Goal: Information Seeking & Learning: Check status

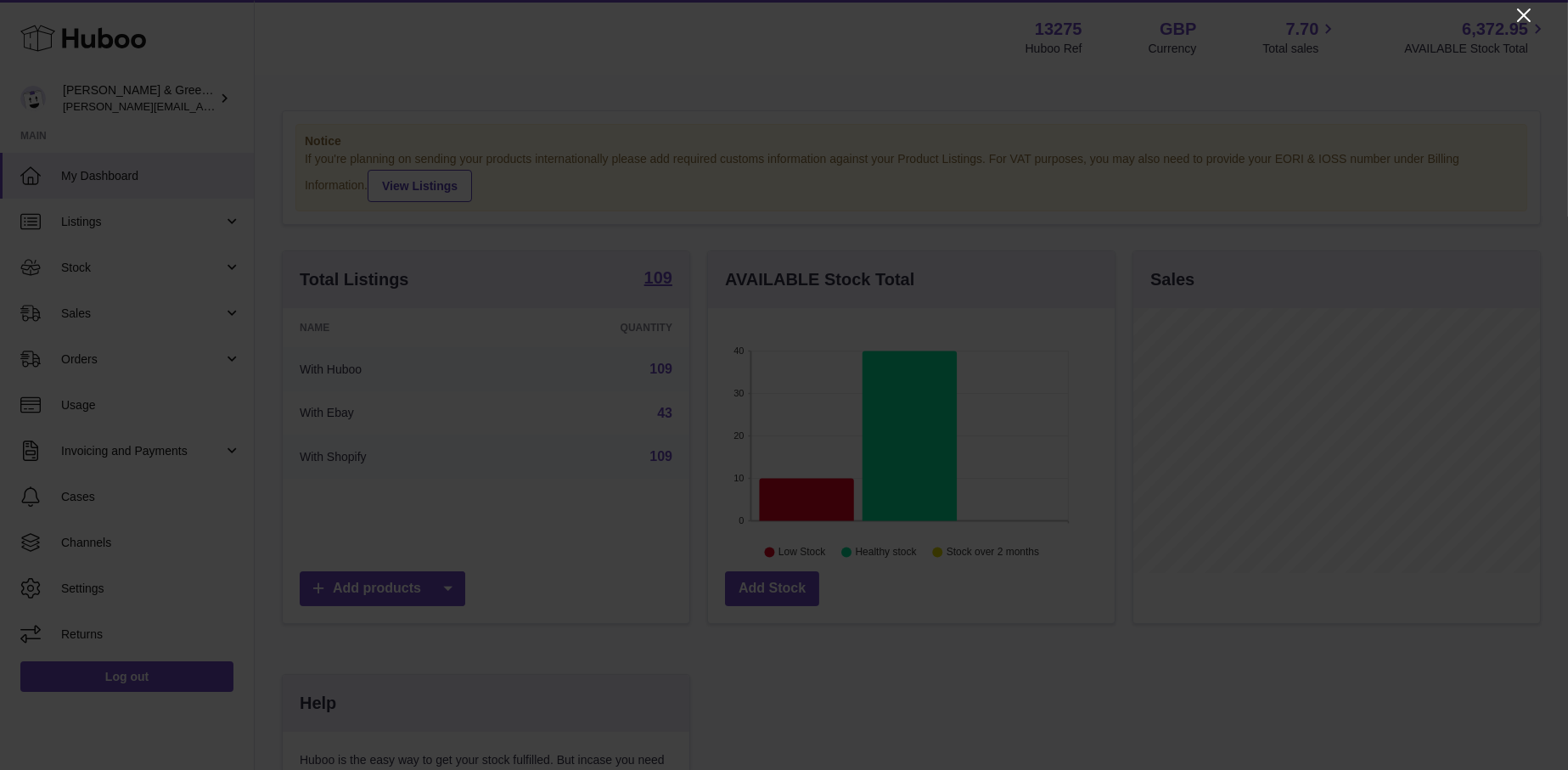
click at [1515, 10] on icon "Close" at bounding box center [1523, 15] width 20 height 20
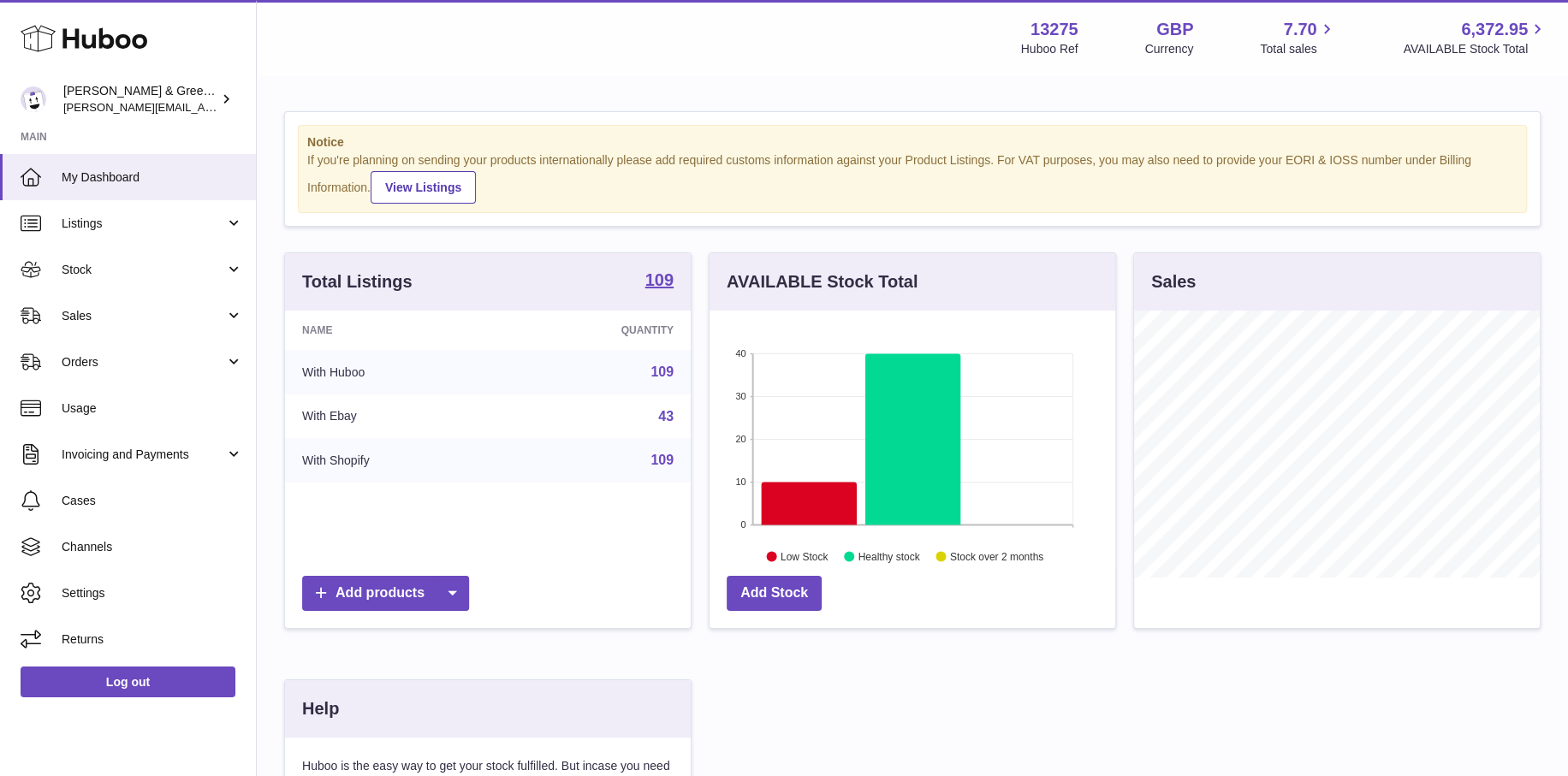
scroll to position [855146, 855529]
click at [101, 323] on link "Sales" at bounding box center [127, 316] width 256 height 46
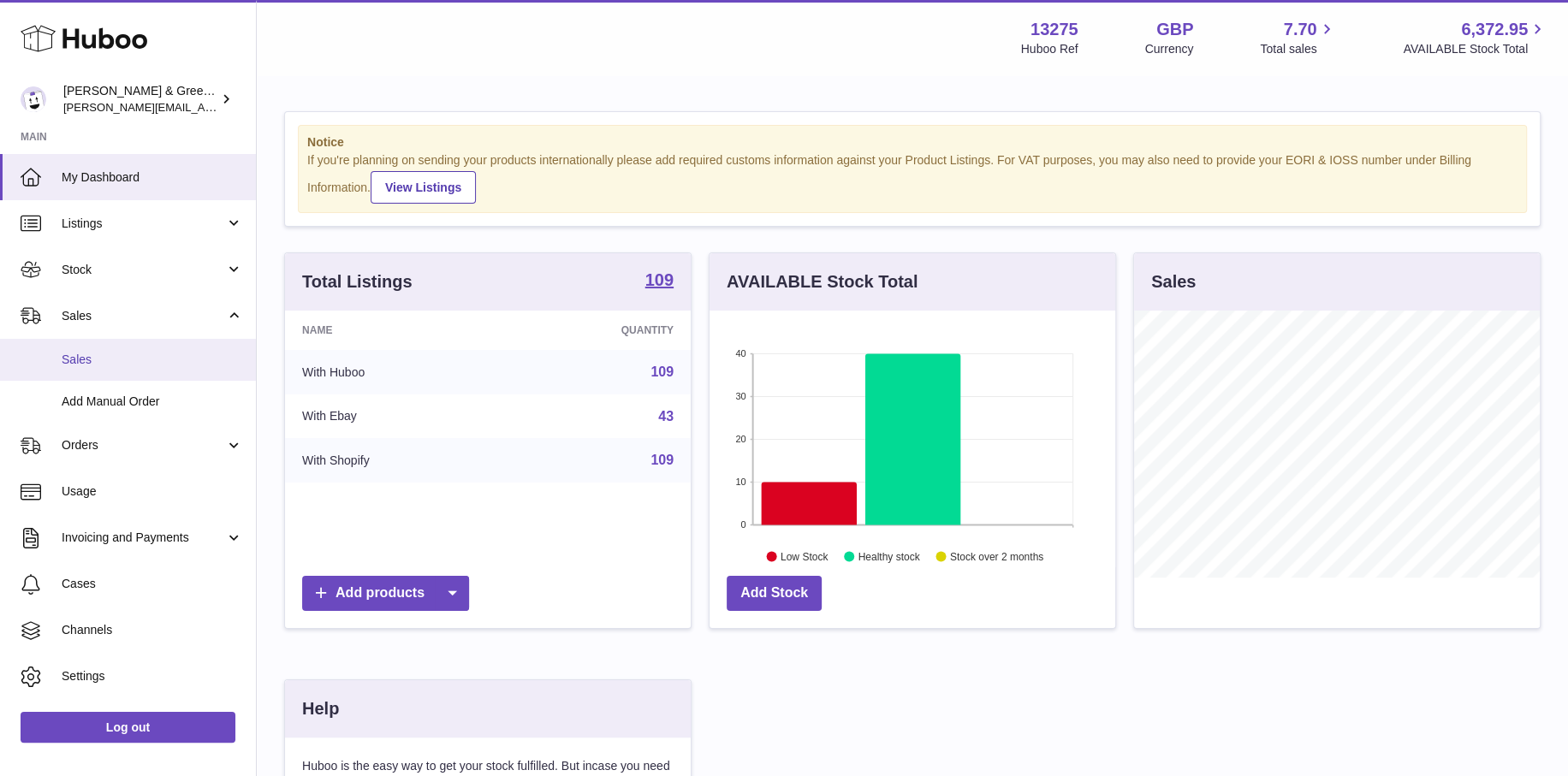
click at [102, 353] on span "Sales" at bounding box center [152, 359] width 182 height 16
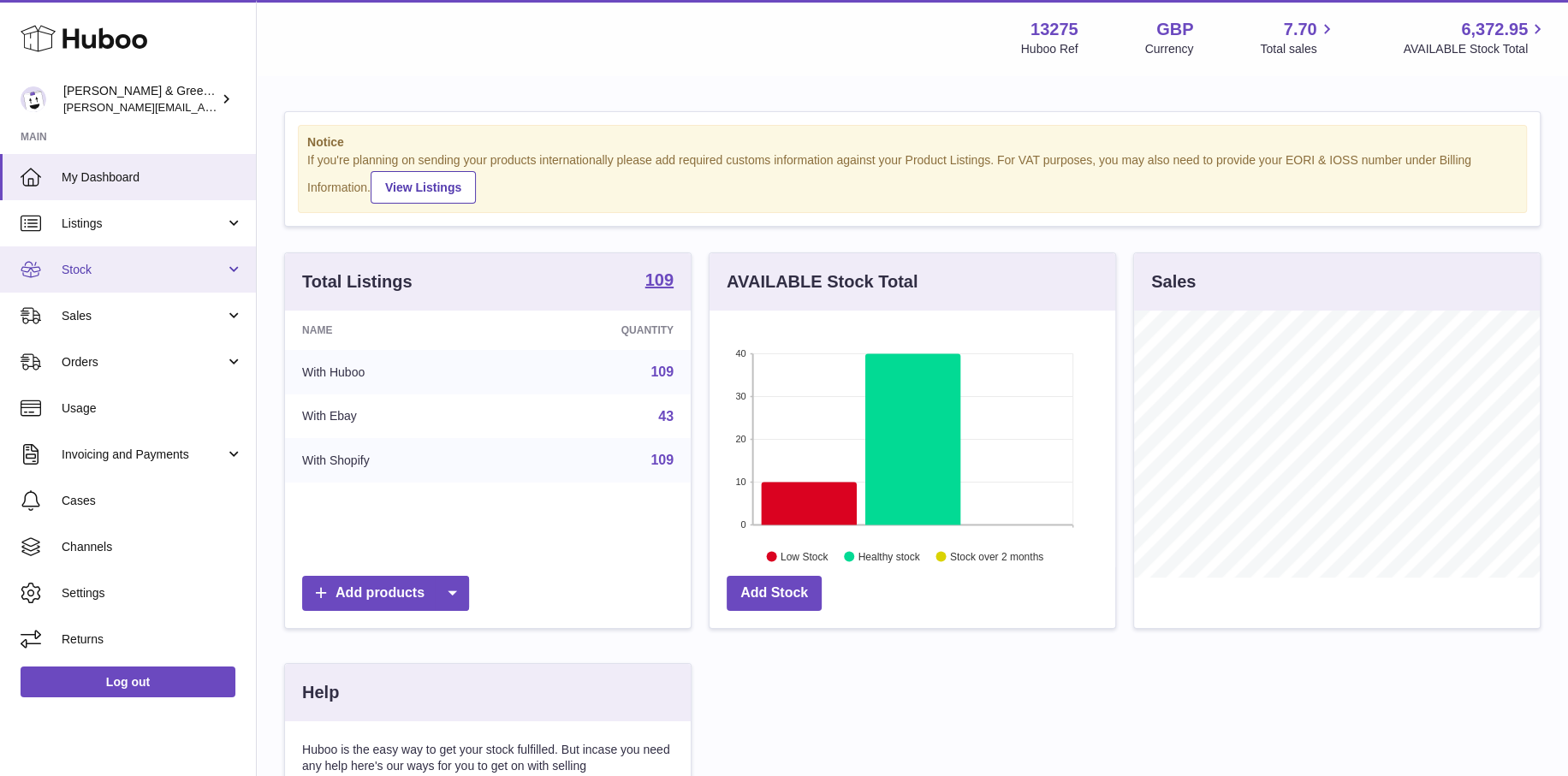
scroll to position [267, 406]
click at [133, 279] on link "Stock" at bounding box center [127, 269] width 256 height 46
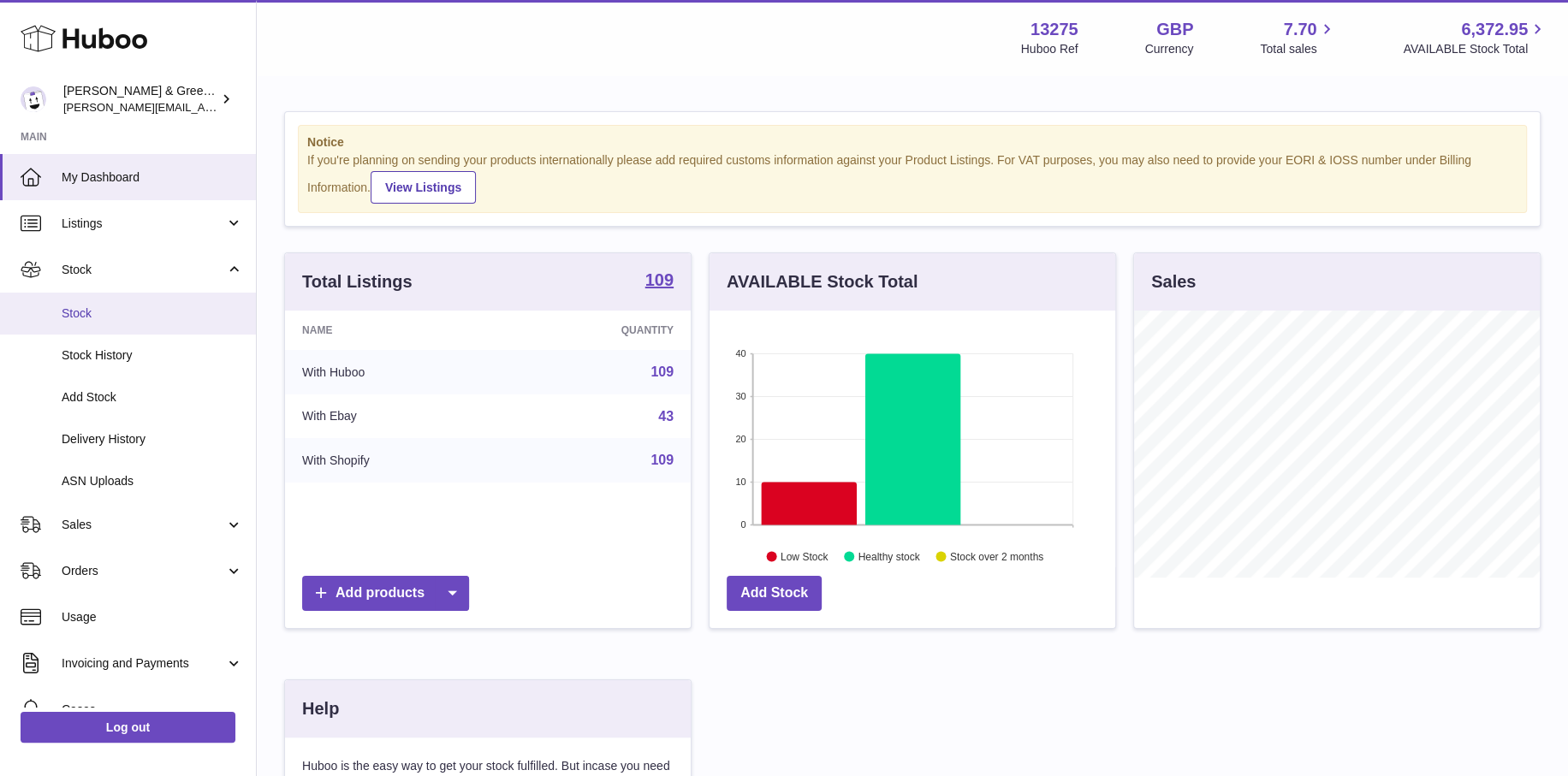
click at [125, 321] on link "Stock" at bounding box center [127, 313] width 256 height 42
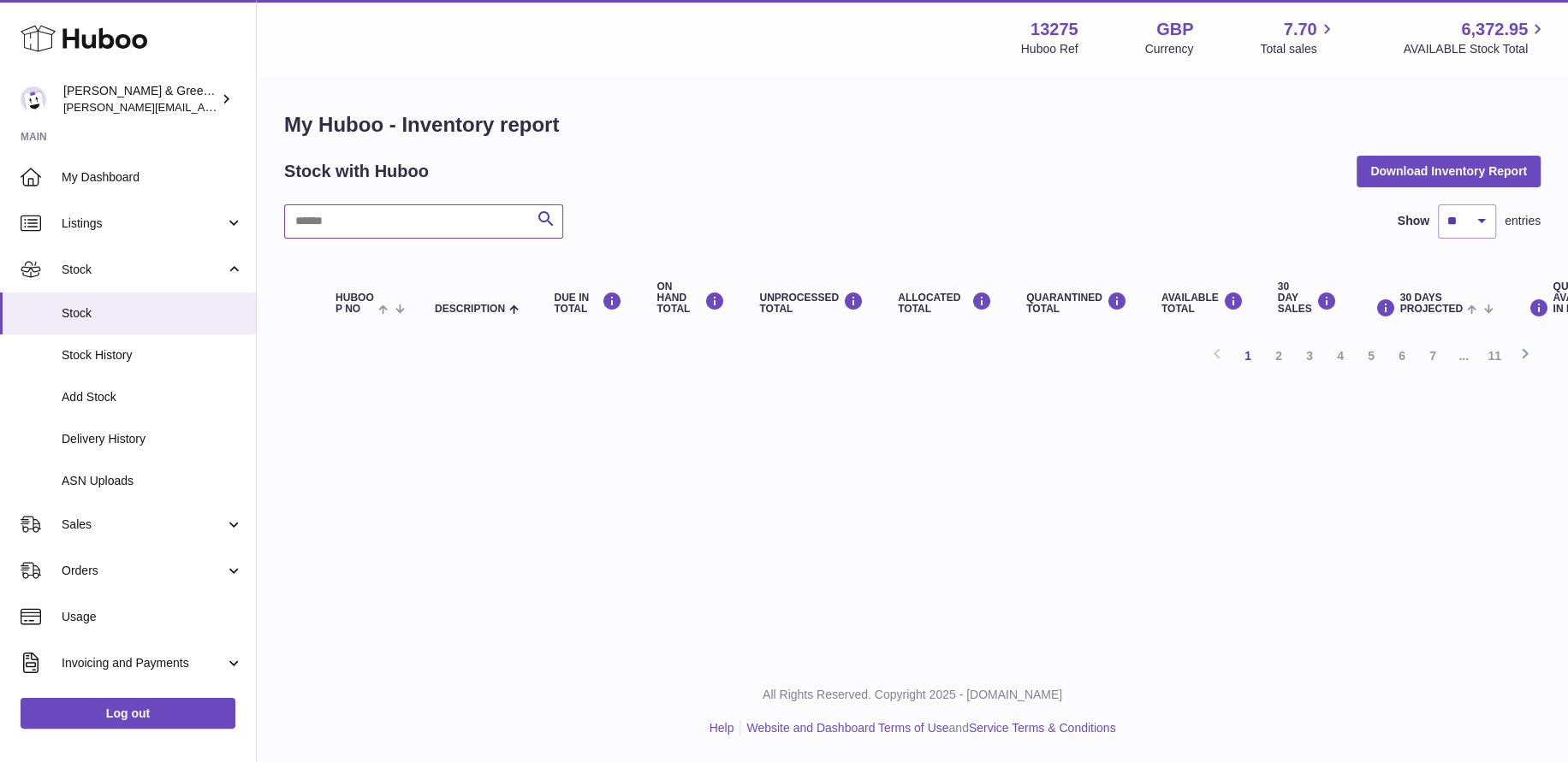
click at [358, 236] on input "text" at bounding box center [423, 221] width 279 height 35
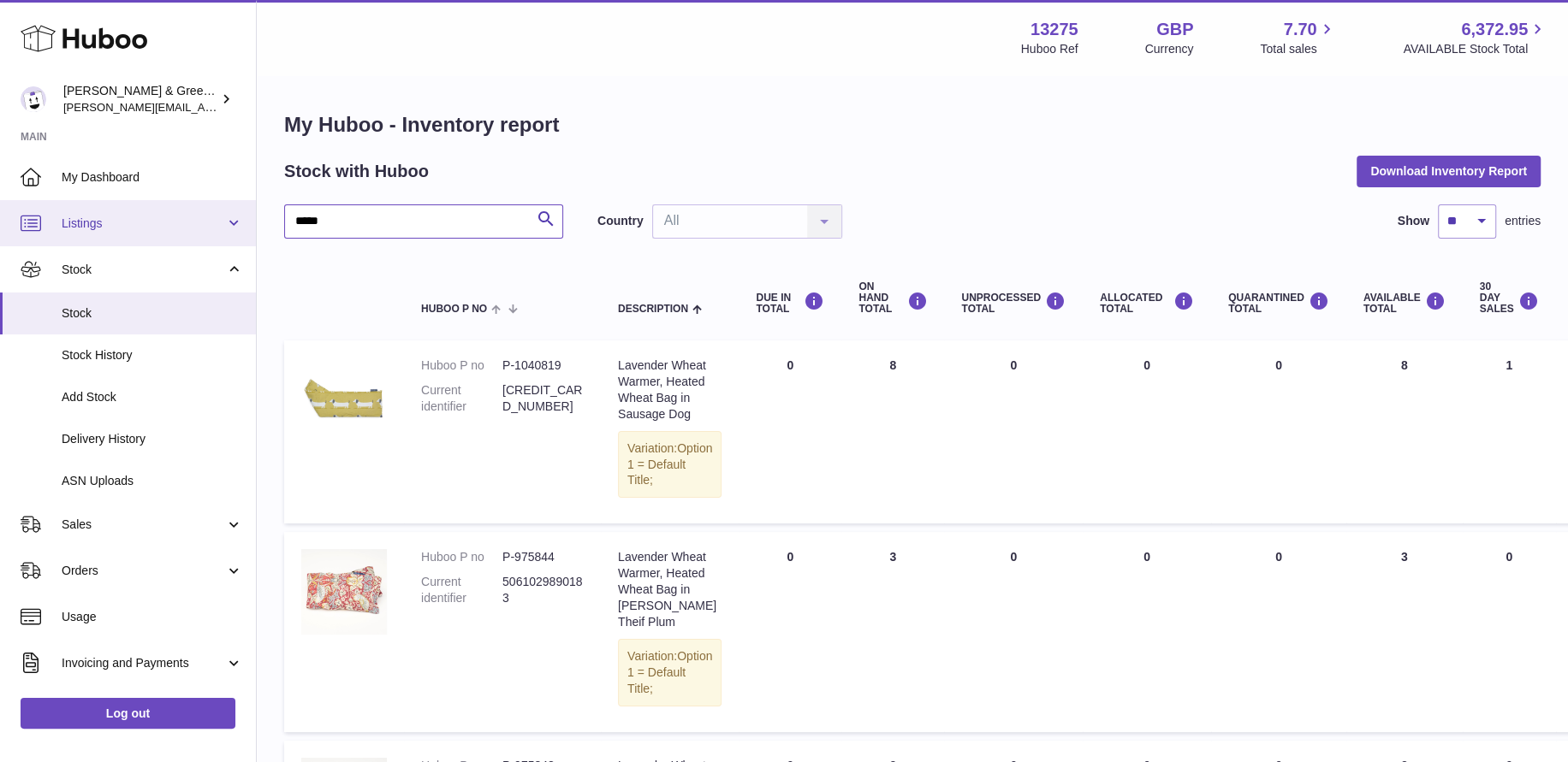
drag, startPoint x: 365, startPoint y: 222, endPoint x: 201, endPoint y: 204, distance: 165.0
click at [196, 205] on div "Huboo Evans & Green Ltd ellen@bluebadgecompany.co.uk Main My Dashboard Listings…" at bounding box center [784, 758] width 1568 height 1516
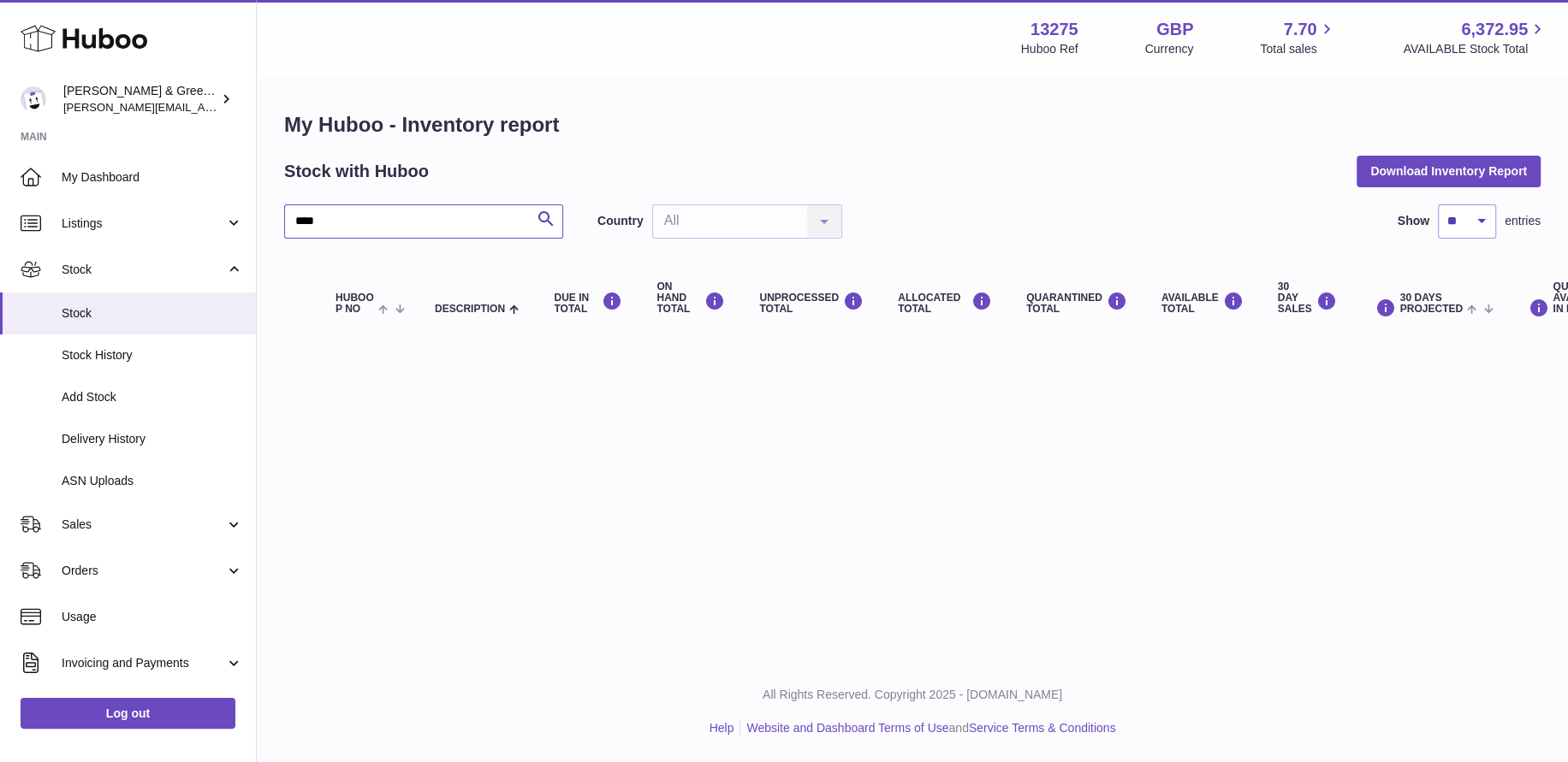
click at [305, 213] on input "****" at bounding box center [423, 221] width 279 height 35
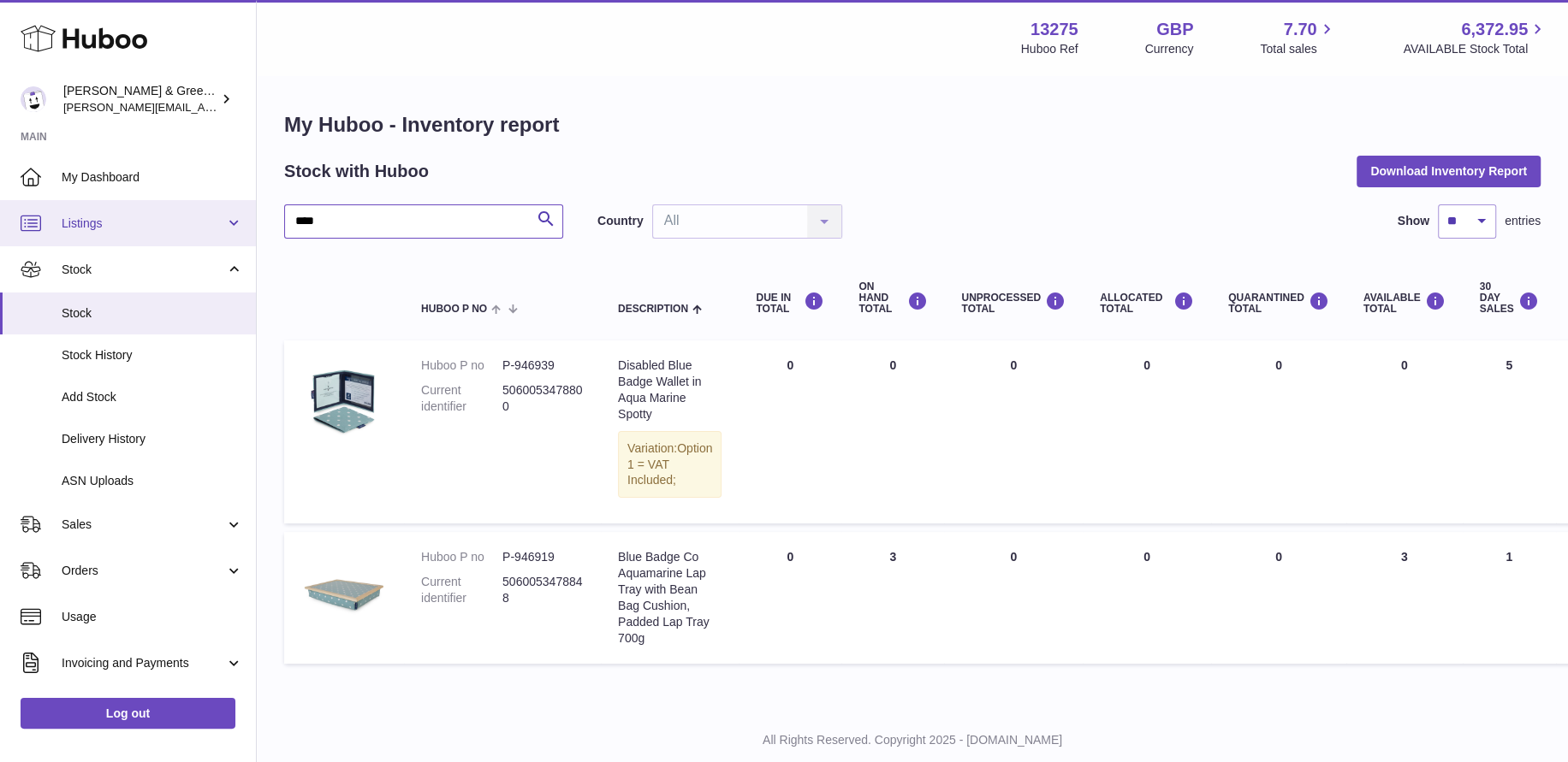
drag, startPoint x: 199, startPoint y: 235, endPoint x: 96, endPoint y: 235, distance: 103.0
click at [112, 234] on div "Huboo Evans & Green Ltd ellen@bluebadgecompany.co.uk Main My Dashboard Listings…" at bounding box center [784, 404] width 1568 height 808
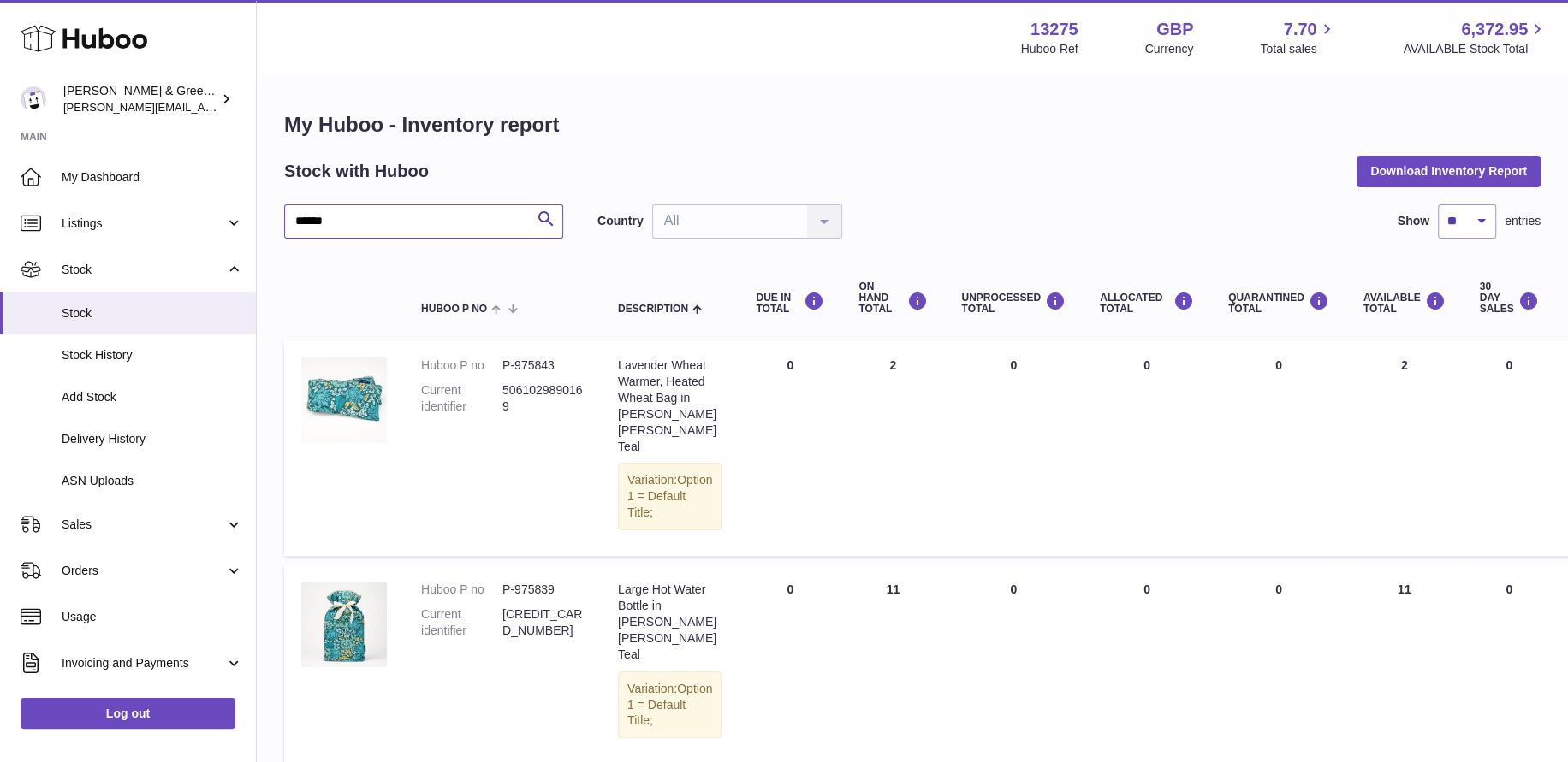
click at [274, 221] on div "My Huboo - Inventory report Stock with Huboo Download Inventory Report ****** S…" at bounding box center [912, 666] width 1311 height 1178
type input "*"
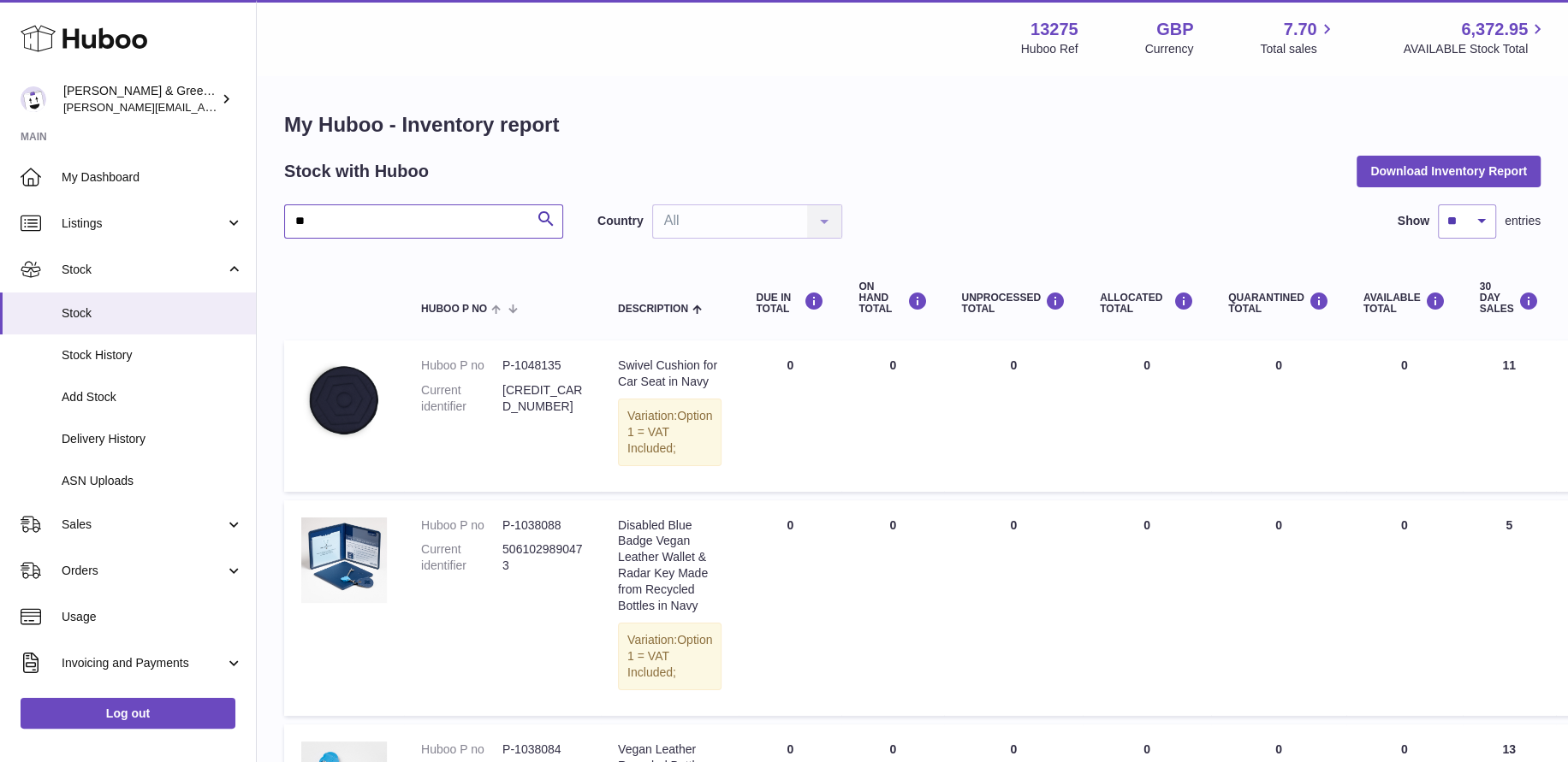
type input "*"
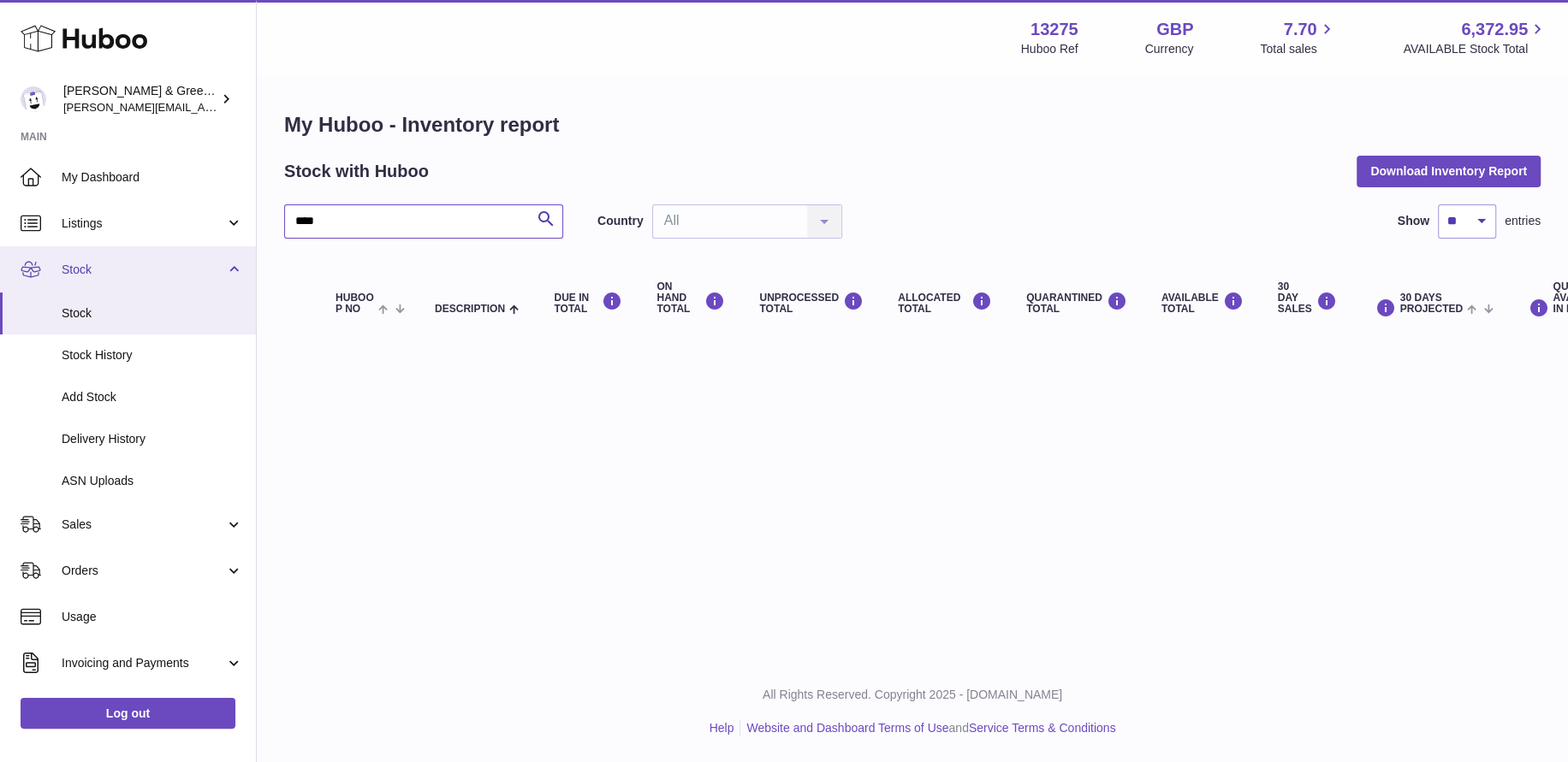
drag, startPoint x: 381, startPoint y: 215, endPoint x: 212, endPoint y: 250, distance: 172.6
click at [163, 247] on div "Huboo Evans & Green Ltd ellen@bluebadgecompany.co.uk Main My Dashboard Listings…" at bounding box center [784, 381] width 1568 height 762
drag, startPoint x: 299, startPoint y: 221, endPoint x: 263, endPoint y: 219, distance: 36.1
click at [256, 219] on div "Huboo Evans & Green Ltd ellen@bluebadgecompany.co.uk Main My Dashboard Listings…" at bounding box center [784, 381] width 1568 height 762
type input "***"
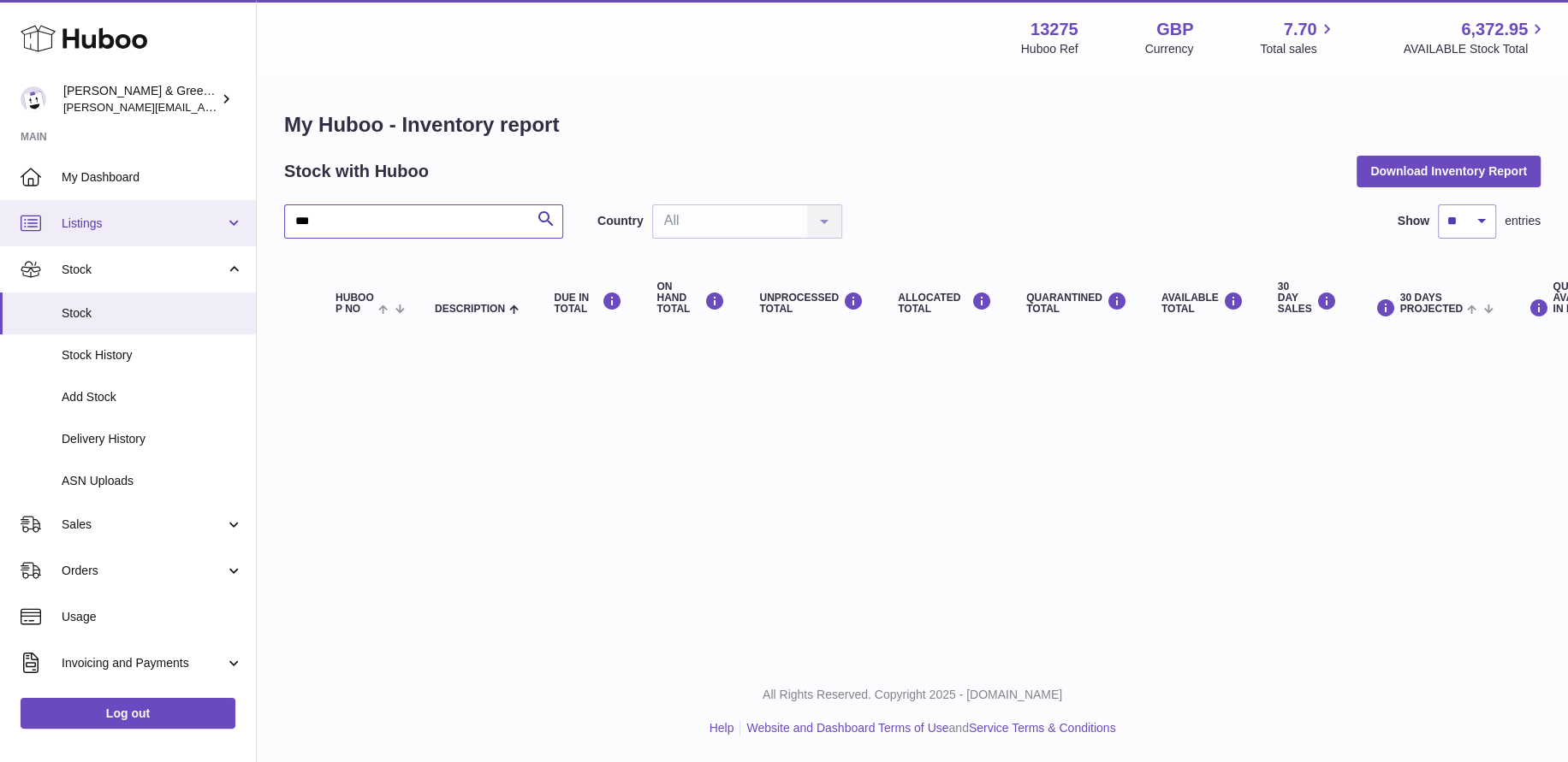
drag, startPoint x: 205, startPoint y: 230, endPoint x: 155, endPoint y: 241, distance: 51.2
click at [128, 243] on div "Huboo Evans & Green Ltd ellen@bluebadgecompany.co.uk Main My Dashboard Listings…" at bounding box center [784, 381] width 1568 height 762
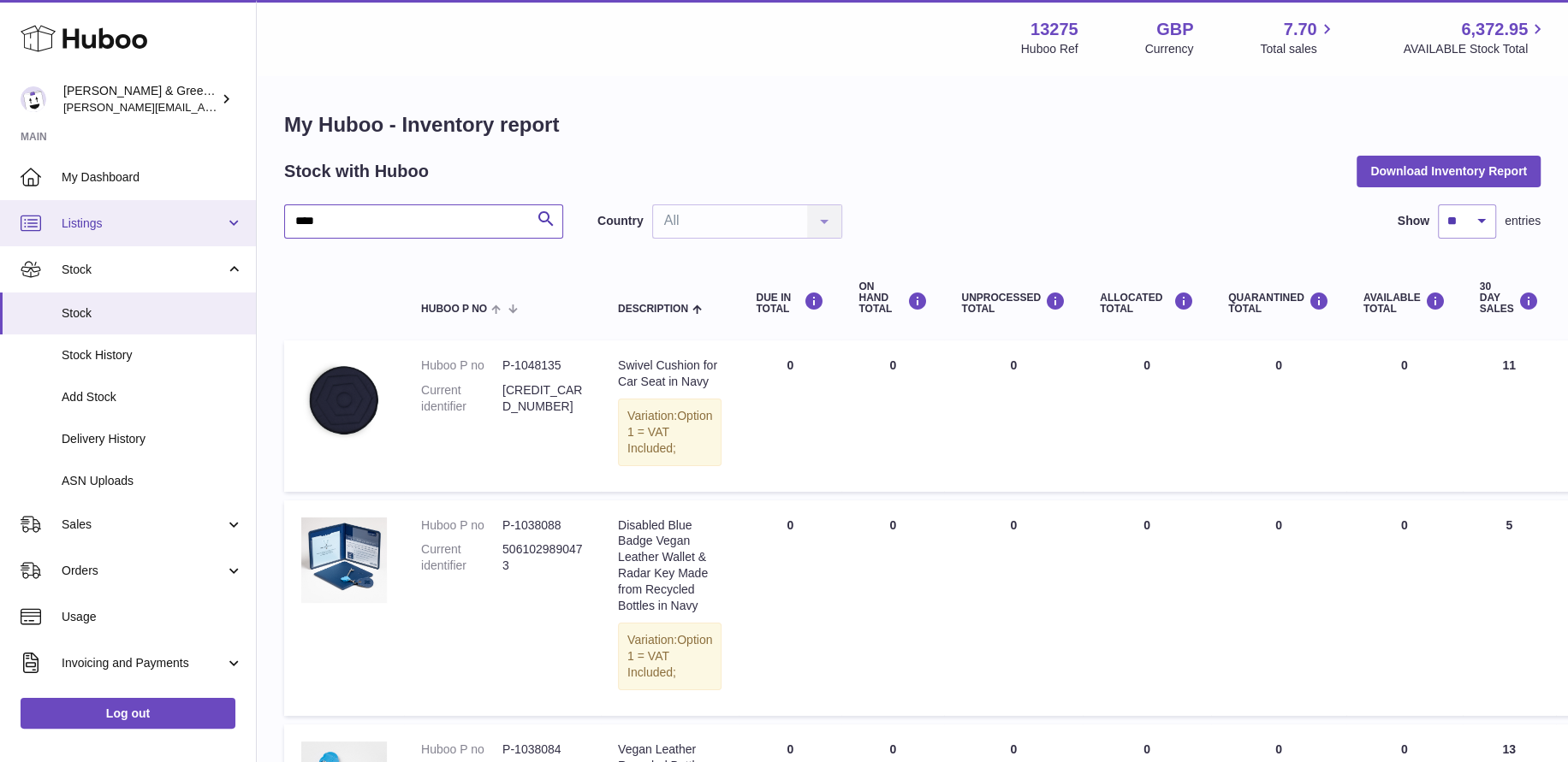
drag, startPoint x: 465, startPoint y: 222, endPoint x: 134, endPoint y: 219, distance: 331.0
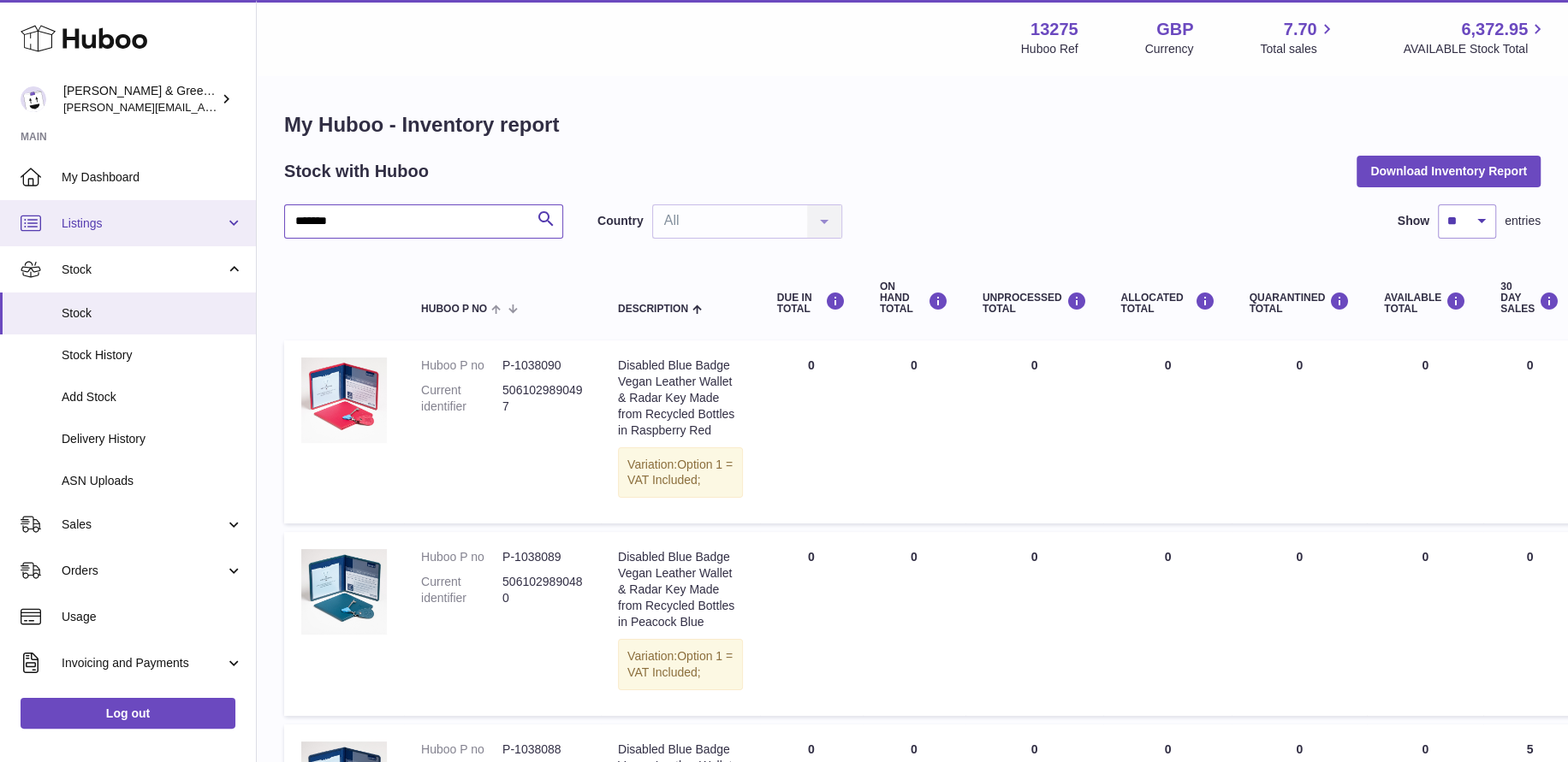
drag, startPoint x: 422, startPoint y: 219, endPoint x: 175, endPoint y: 238, distance: 247.7
type input "****"
